Goal: Check status: Check status

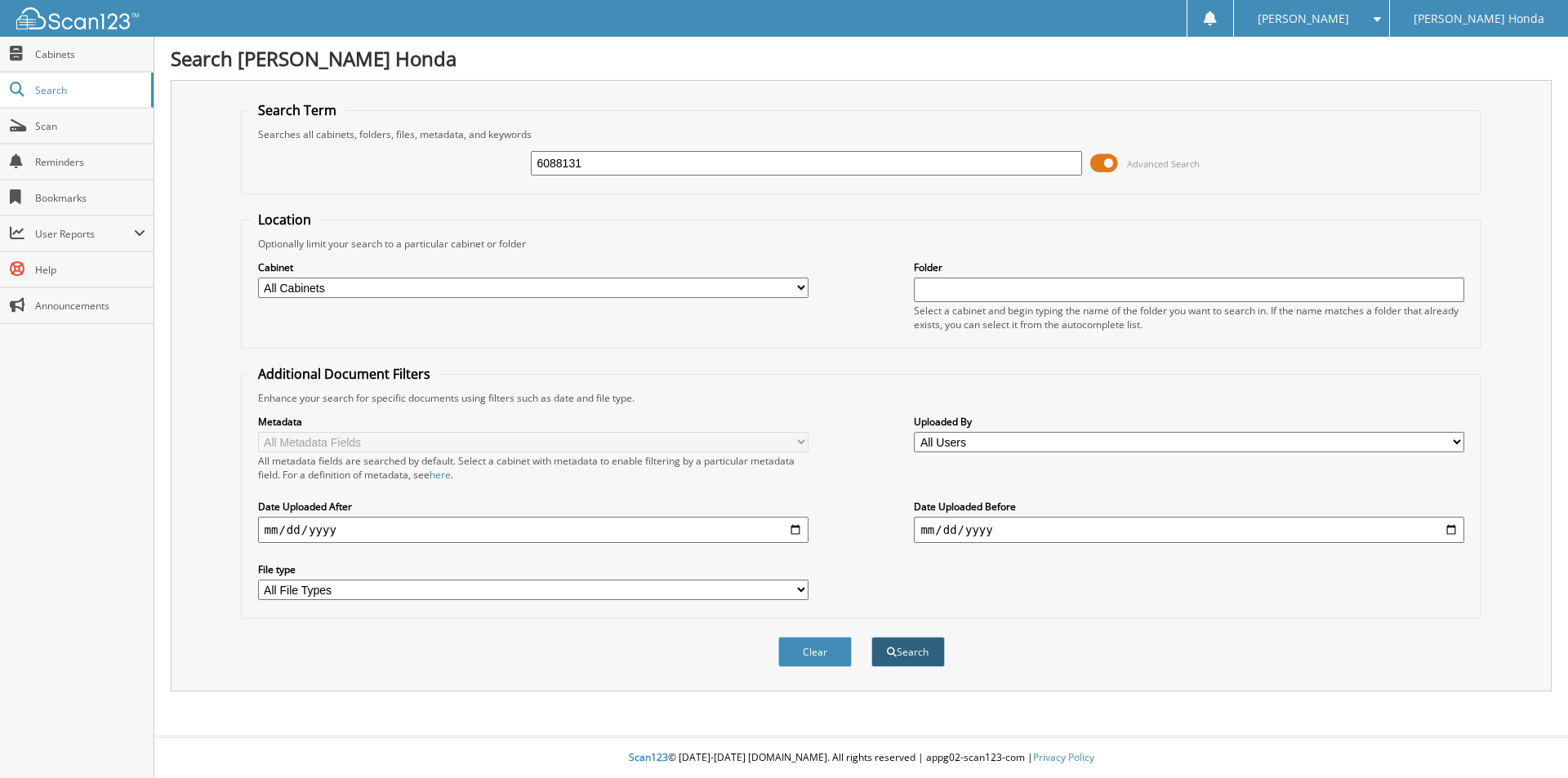
type input "6088131"
click at [879, 654] on button "Search" at bounding box center [908, 652] width 74 height 31
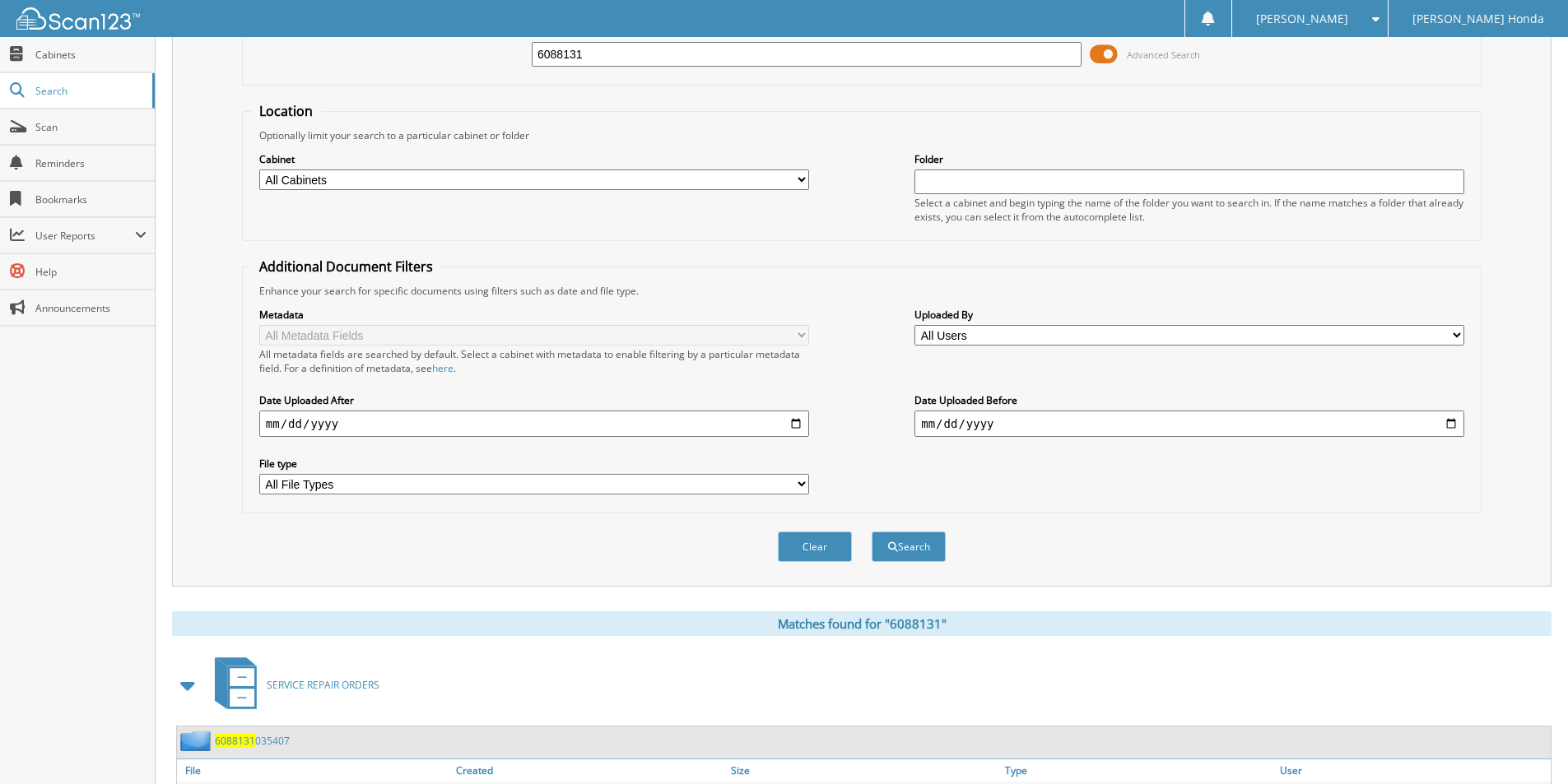
scroll to position [227, 0]
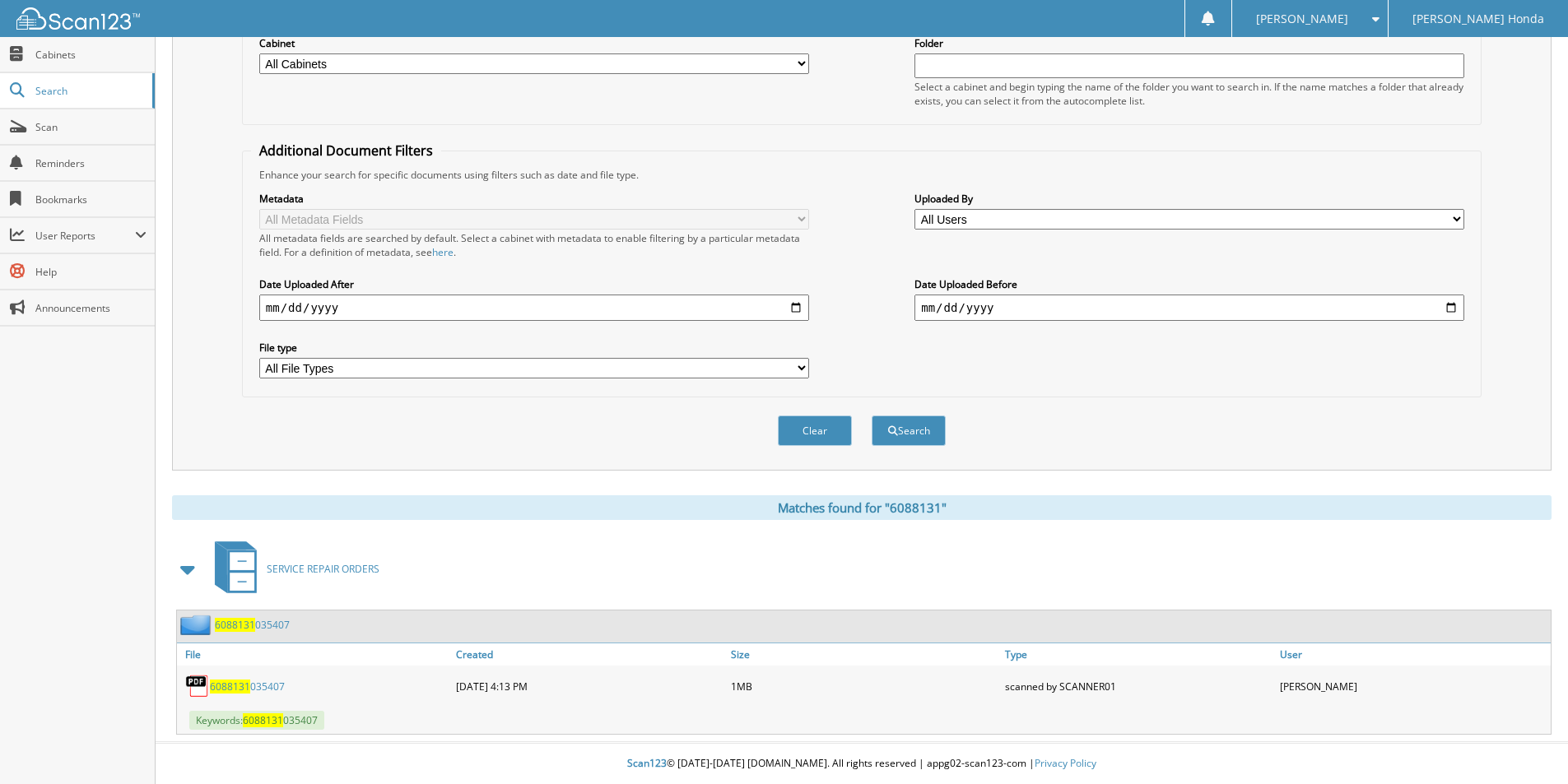
click at [260, 683] on link "6088131 035407" at bounding box center [248, 687] width 75 height 14
click at [250, 670] on div "6088131 035407" at bounding box center [314, 686] width 275 height 33
click at [232, 683] on span "6088131" at bounding box center [230, 687] width 40 height 14
